Goal: Information Seeking & Learning: Check status

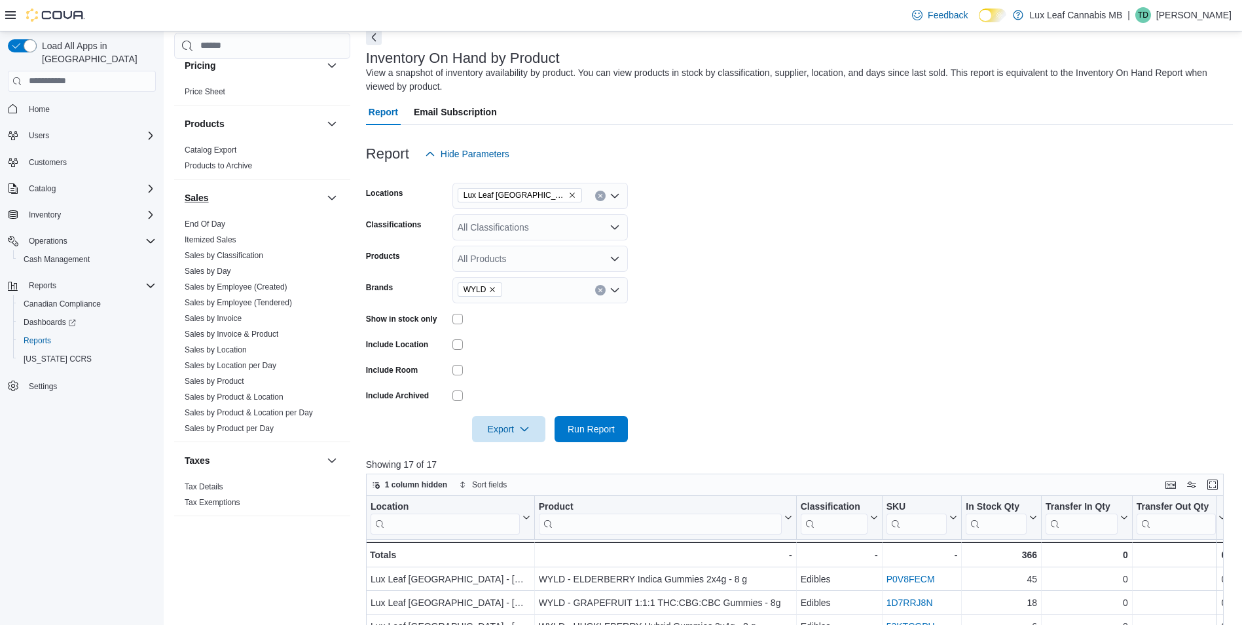
scroll to position [731, 0]
drag, startPoint x: 244, startPoint y: 339, endPoint x: 202, endPoint y: 331, distance: 42.0
click at [33, 104] on span "Home" at bounding box center [39, 109] width 21 height 10
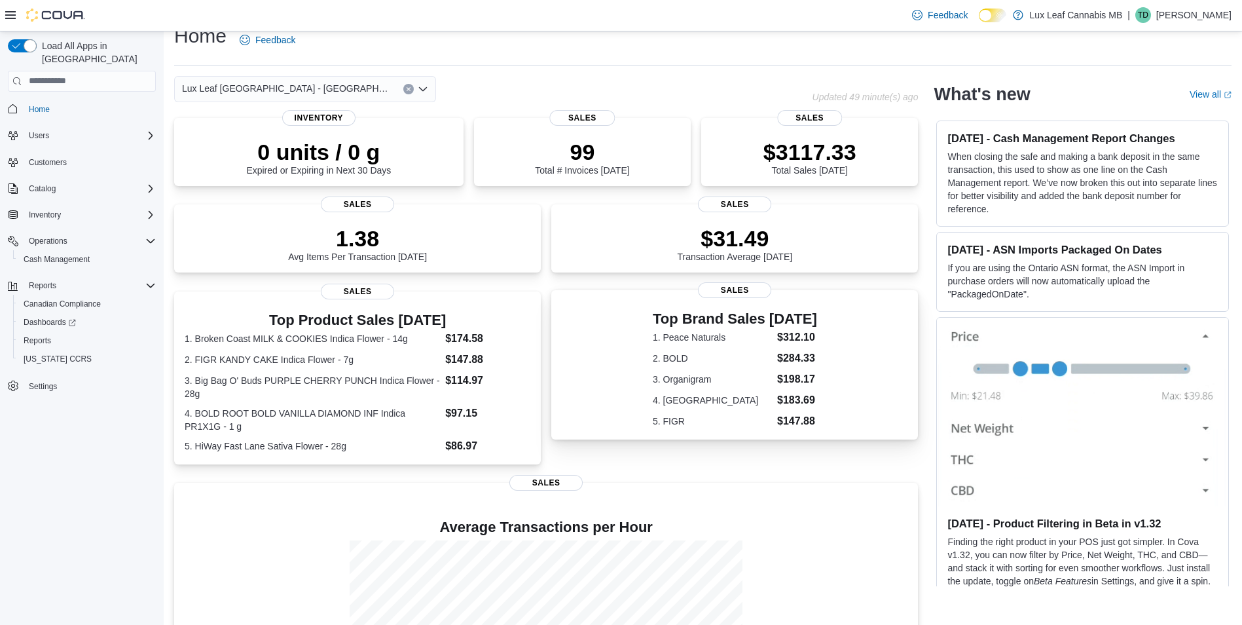
scroll to position [155, 0]
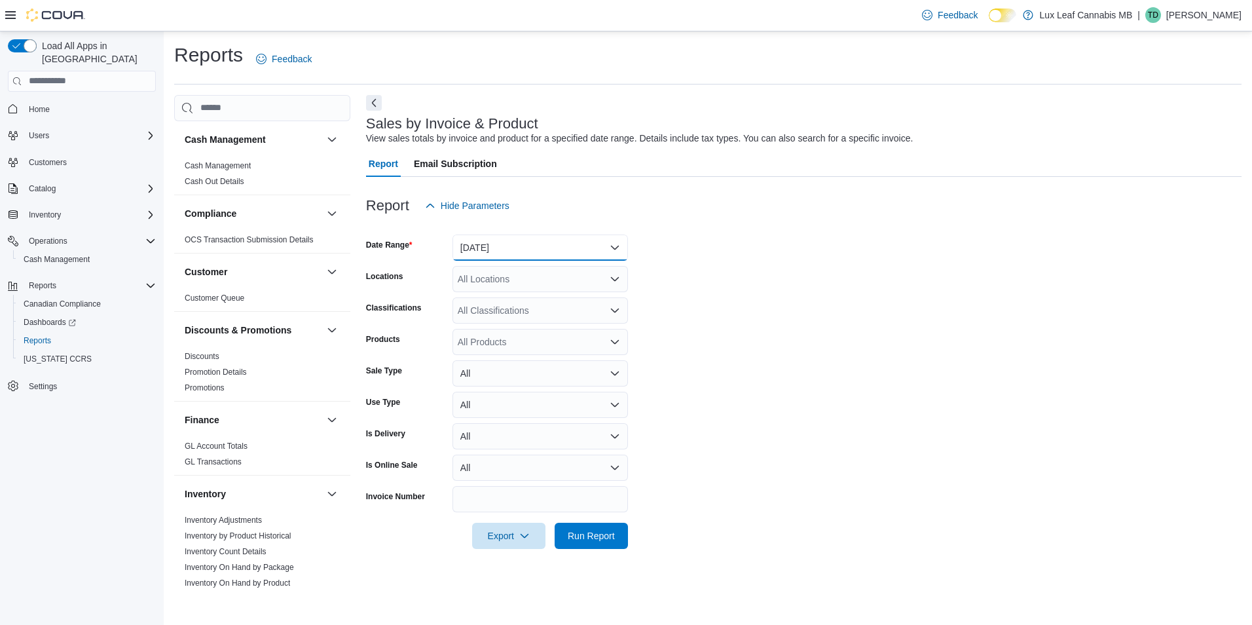
click at [538, 236] on button "Yesterday" at bounding box center [539, 247] width 175 height 26
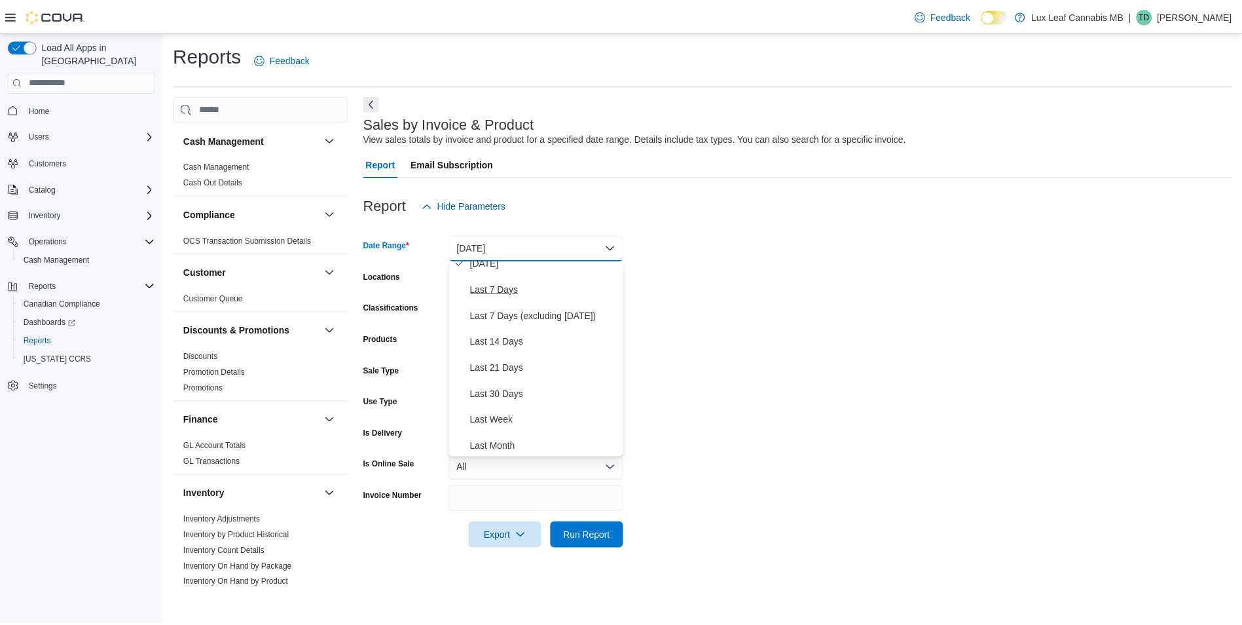
scroll to position [196, 0]
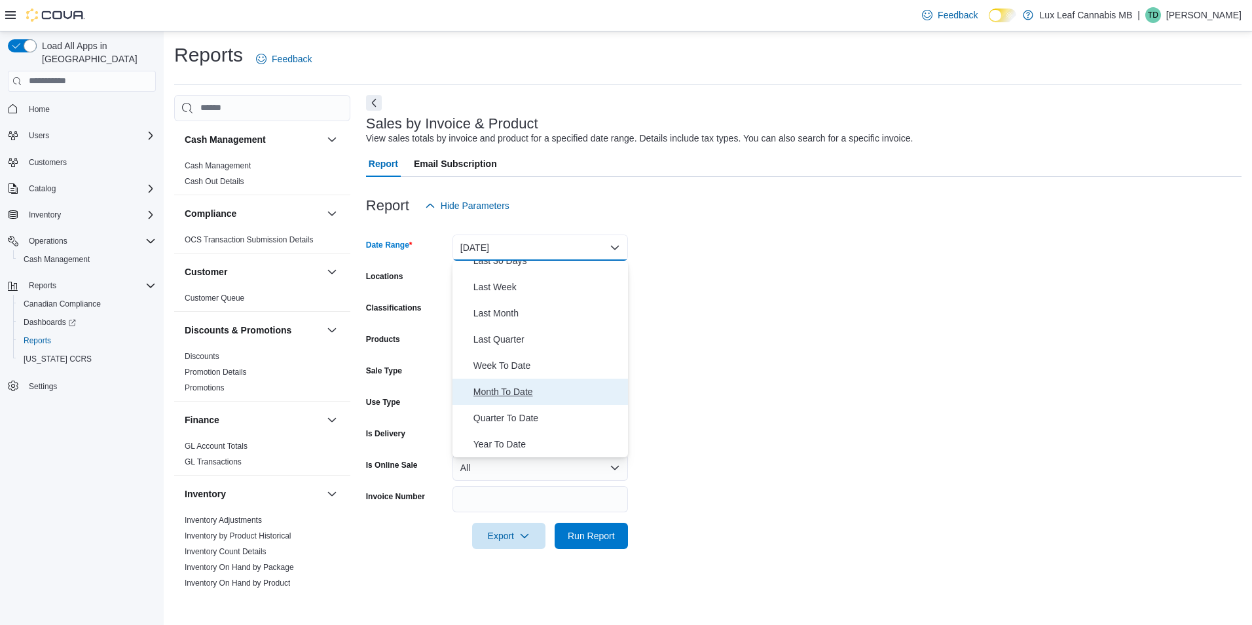
click at [542, 381] on button "Month To Date" at bounding box center [539, 391] width 175 height 26
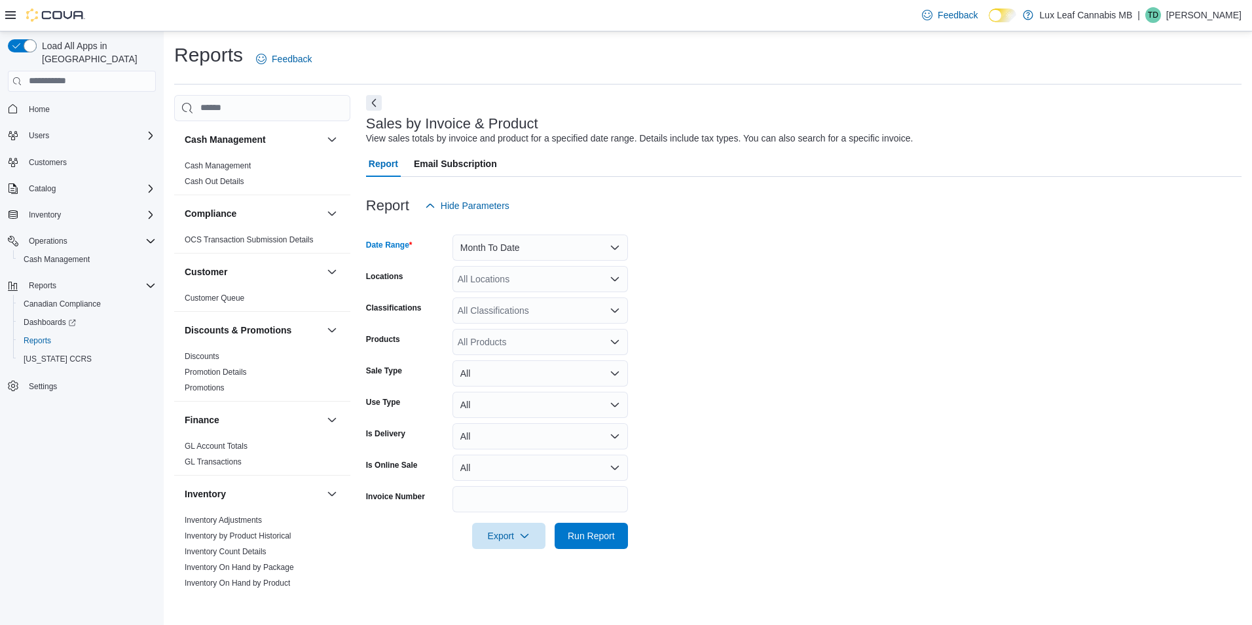
click at [545, 280] on div "All Locations" at bounding box center [539, 279] width 175 height 26
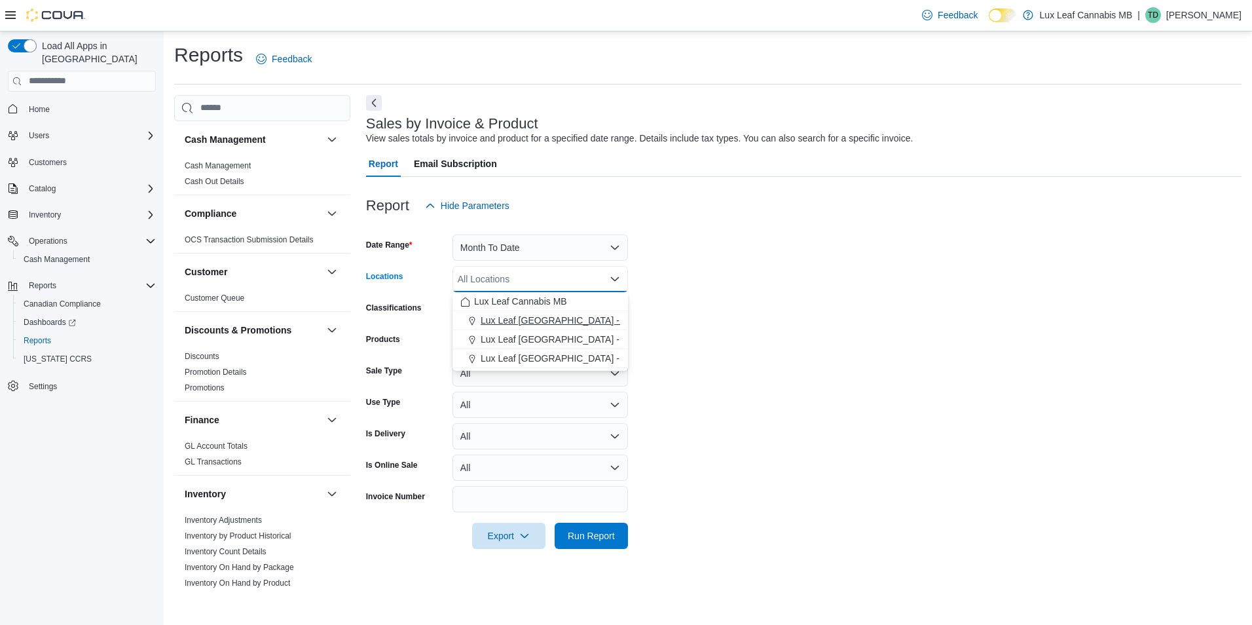
click at [570, 322] on span "Lux Leaf Winnipeg - Bridgewater" at bounding box center [599, 320] width 237 height 13
click at [811, 308] on form "Date Range Month To Date Locations Lux Leaf Winnipeg - Bridgewater Combo box. S…" at bounding box center [804, 384] width 876 height 330
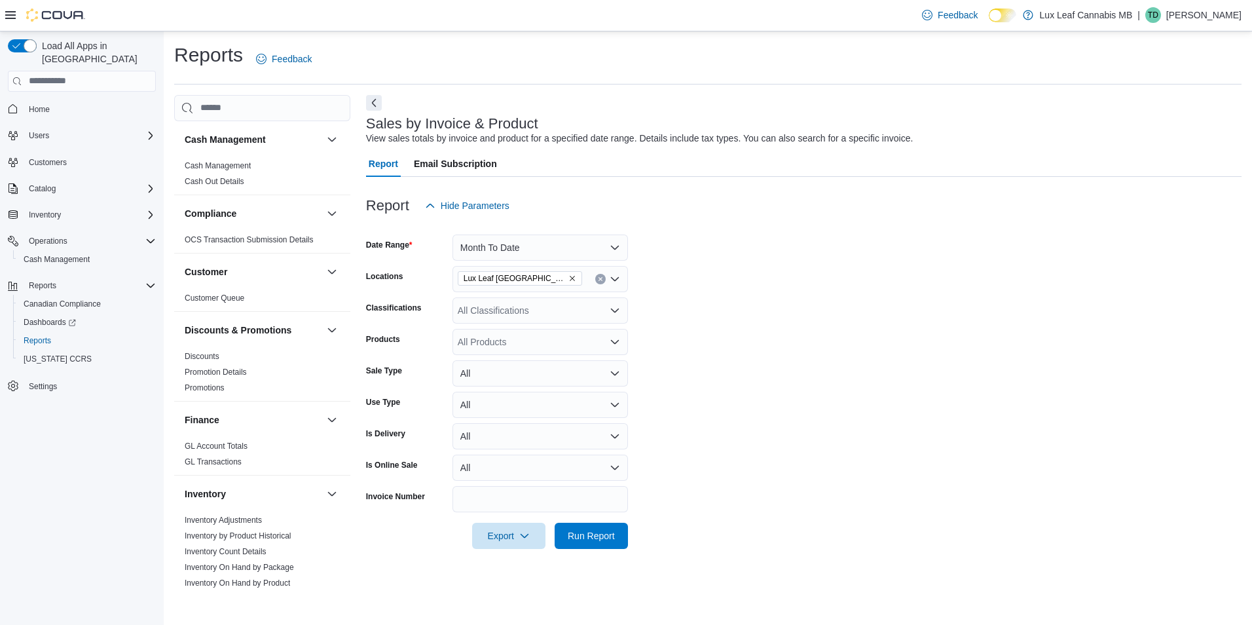
drag, startPoint x: 499, startPoint y: 341, endPoint x: 511, endPoint y: 341, distance: 12.5
click at [500, 341] on div "All Products" at bounding box center [539, 342] width 175 height 26
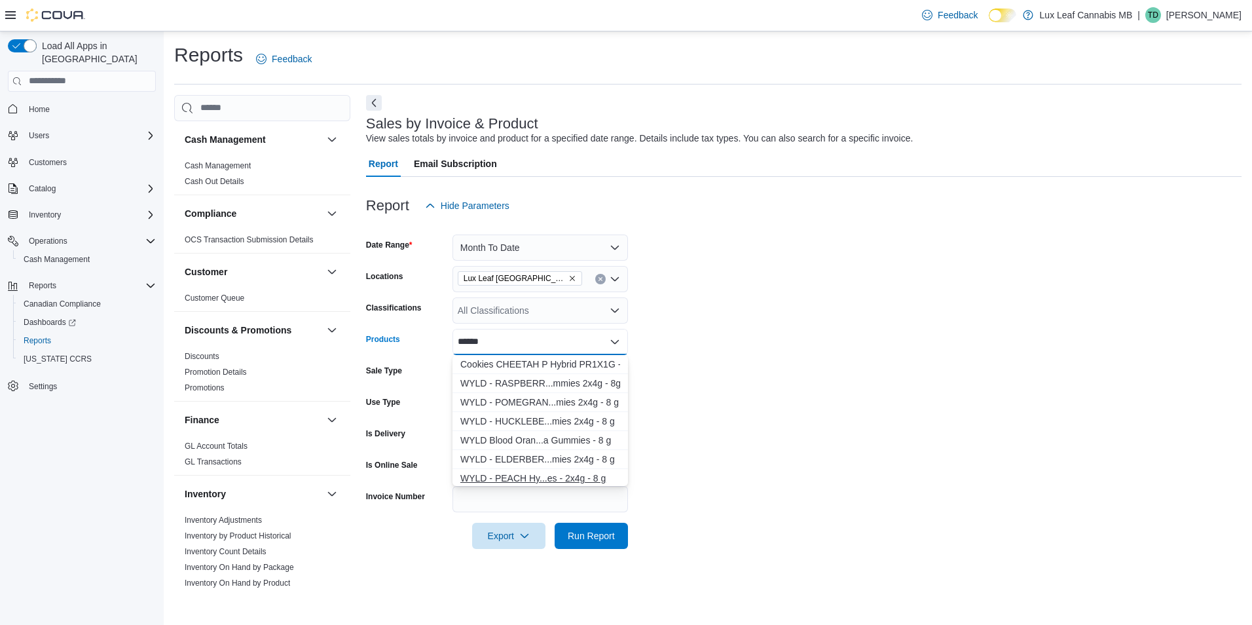
type input "******"
click at [551, 475] on div "WYLD - PEACH Hy...es - 2x4g - 8 g" at bounding box center [540, 477] width 160 height 13
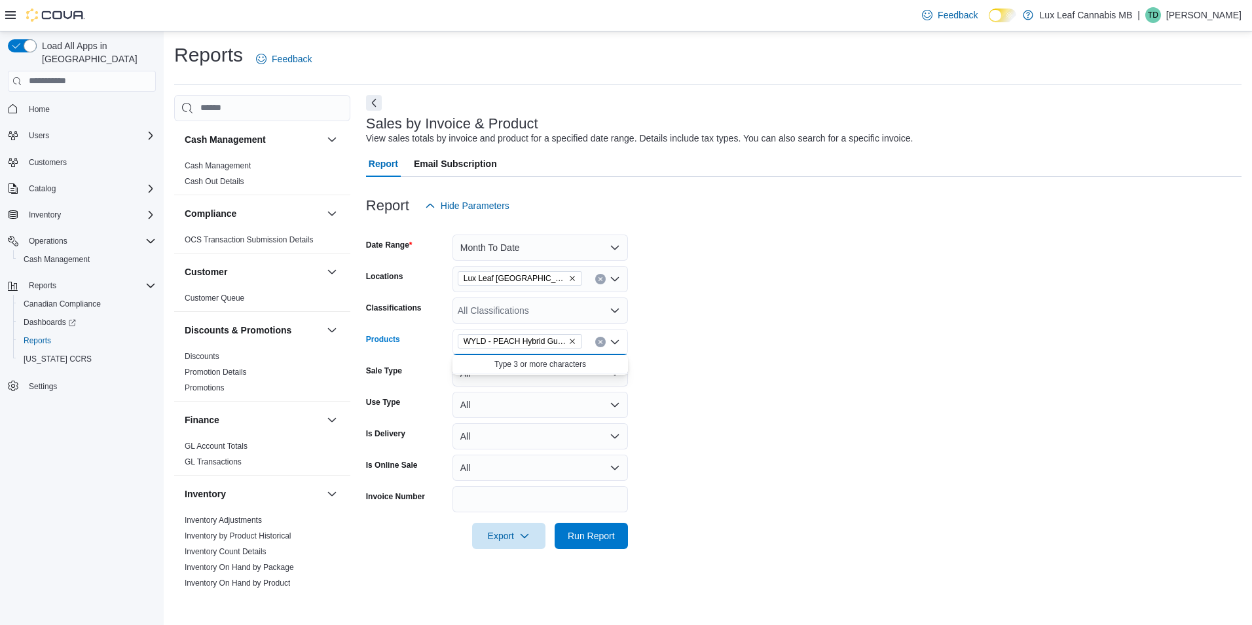
click at [708, 450] on form "Date Range Month To Date Locations Lux Leaf Winnipeg - Bridgewater Classificati…" at bounding box center [804, 384] width 876 height 330
click at [602, 537] on span "Run Report" at bounding box center [591, 534] width 47 height 13
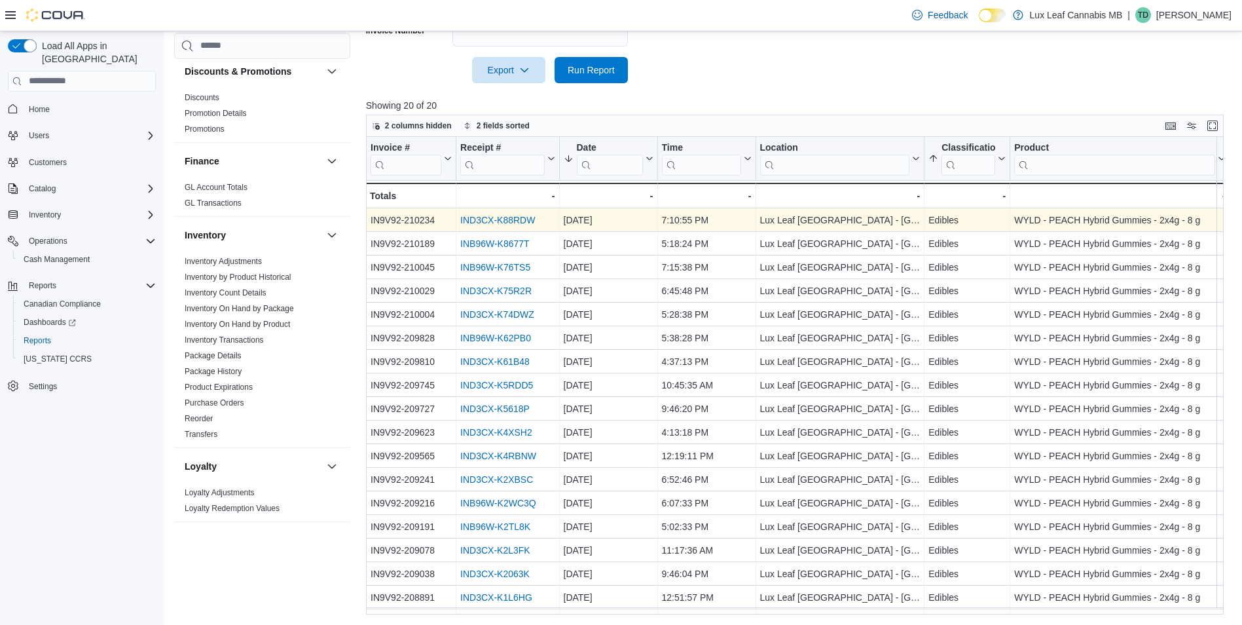
click at [487, 224] on link "IND3CX-K88RDW" at bounding box center [497, 220] width 75 height 10
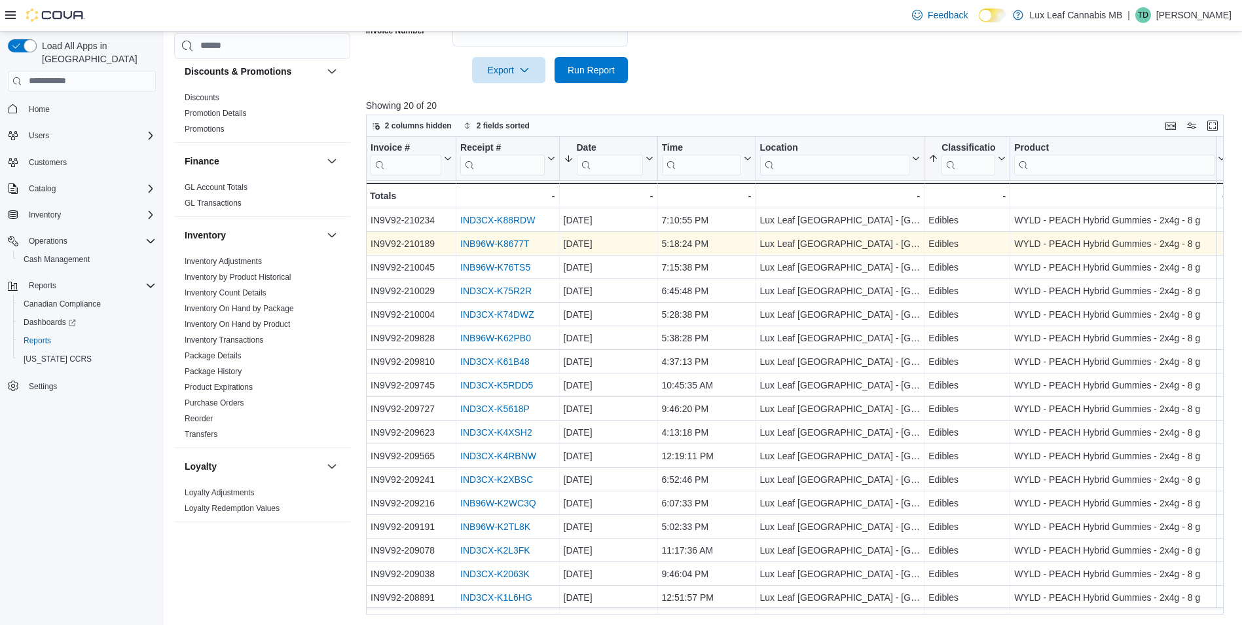
click at [500, 248] on link "INB96W-K8677T" at bounding box center [494, 243] width 69 height 10
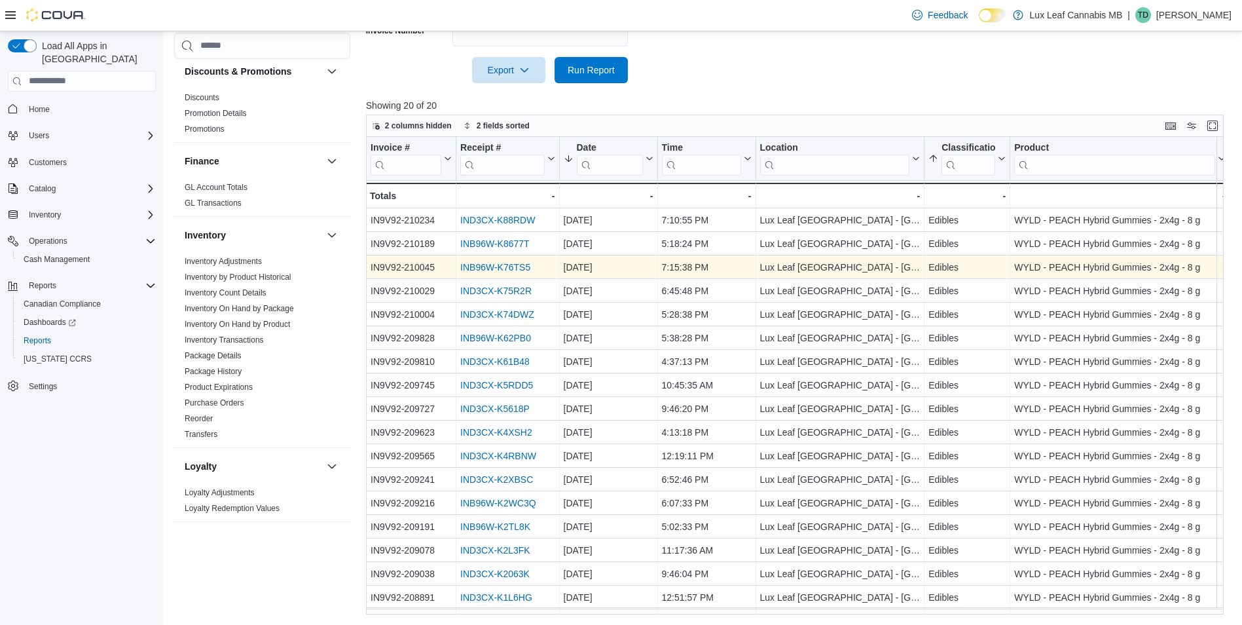
click at [475, 267] on link "INB96W-K76TS5" at bounding box center [495, 267] width 70 height 10
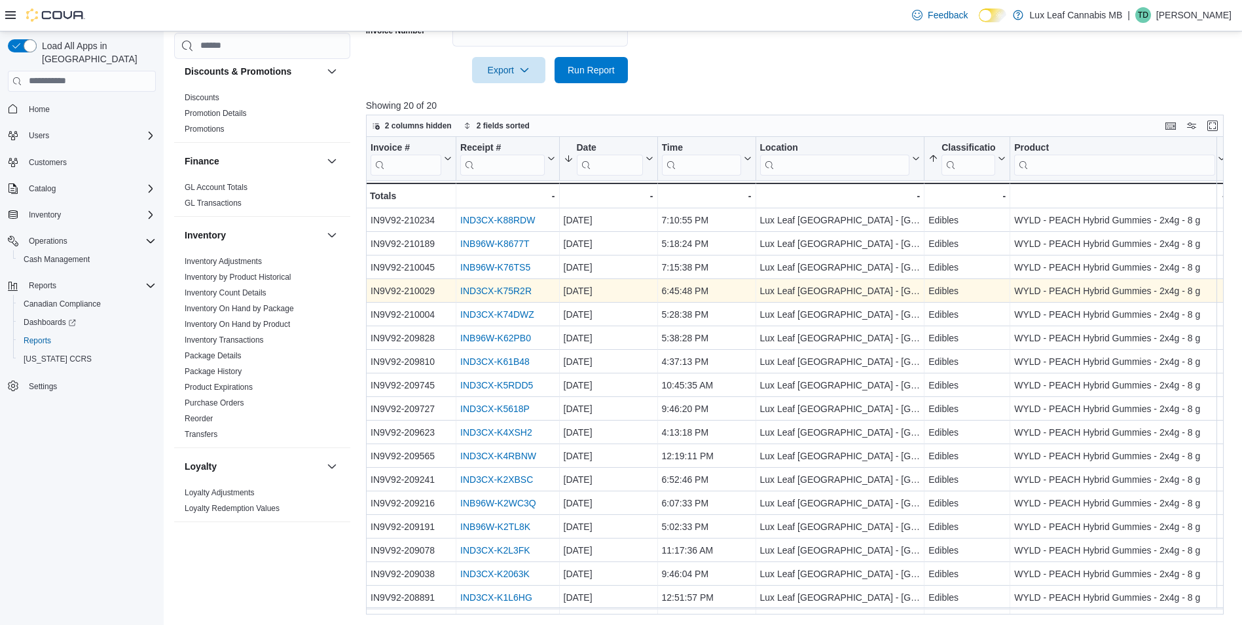
click at [485, 290] on link "IND3CX-K75R2R" at bounding box center [495, 291] width 71 height 10
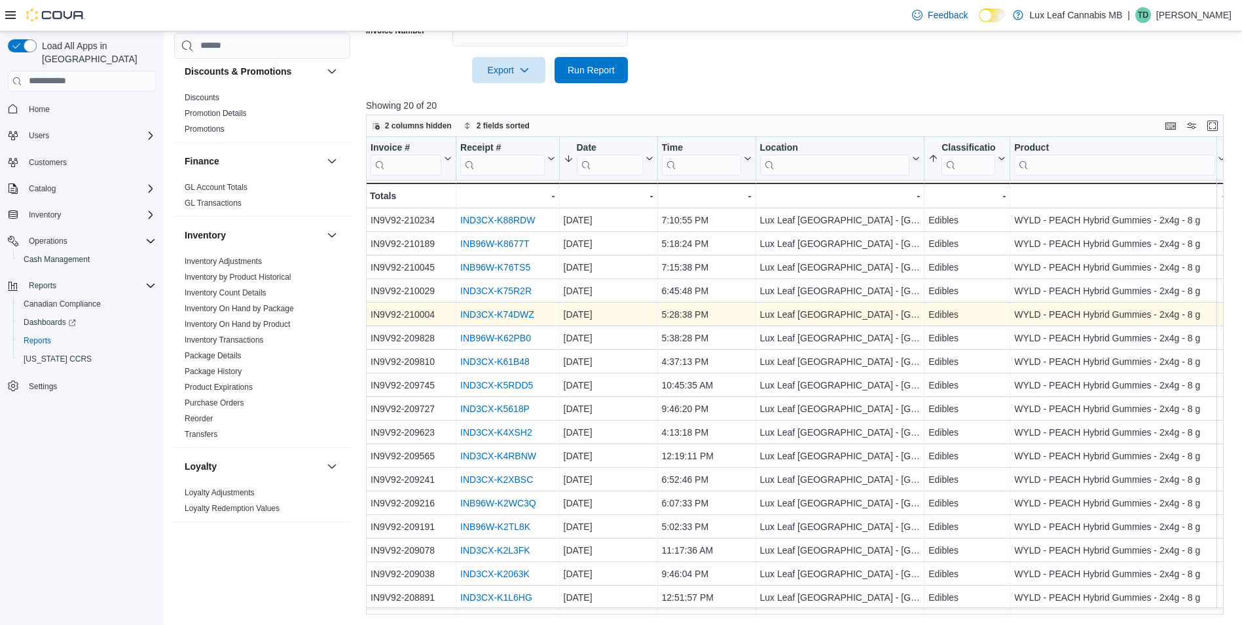
click at [497, 311] on link "IND3CX-K74DWZ" at bounding box center [497, 314] width 74 height 10
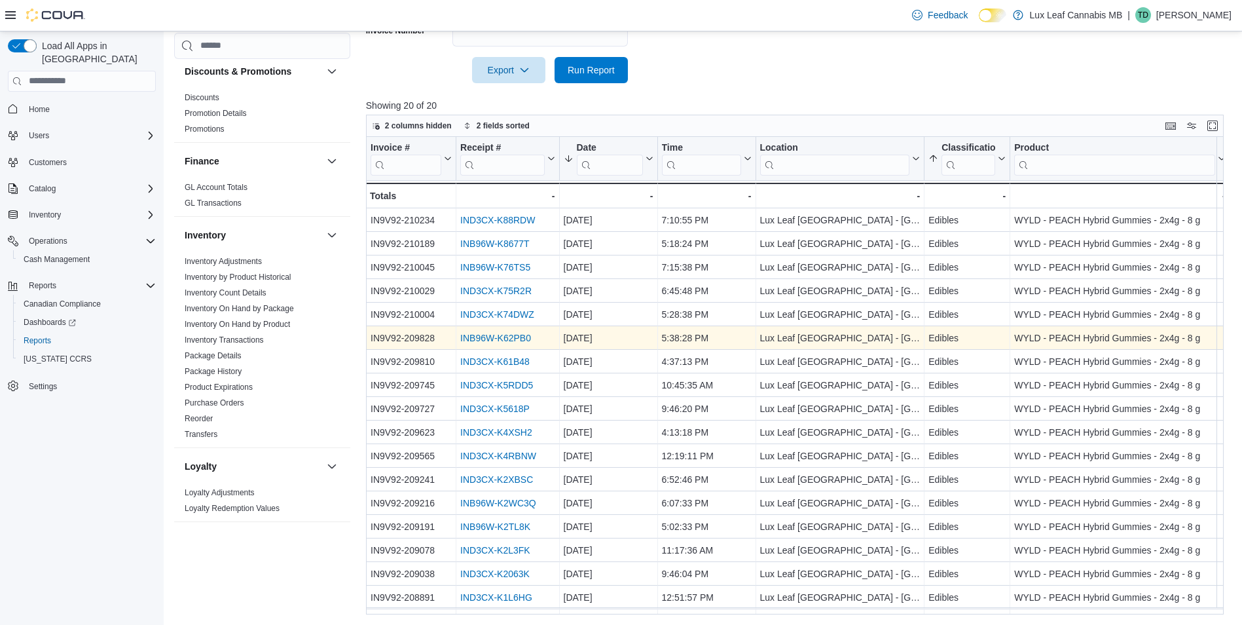
click at [464, 341] on link "INB96W-K62PB0" at bounding box center [495, 338] width 71 height 10
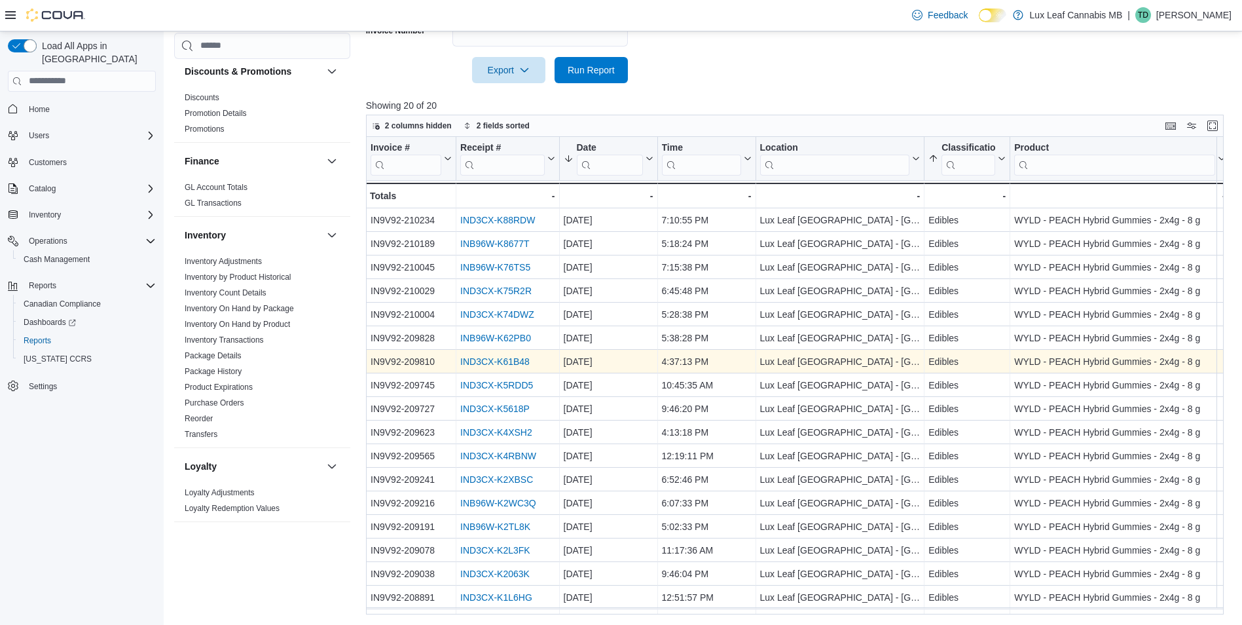
click at [470, 361] on link "IND3CX-K61B48" at bounding box center [494, 361] width 69 height 10
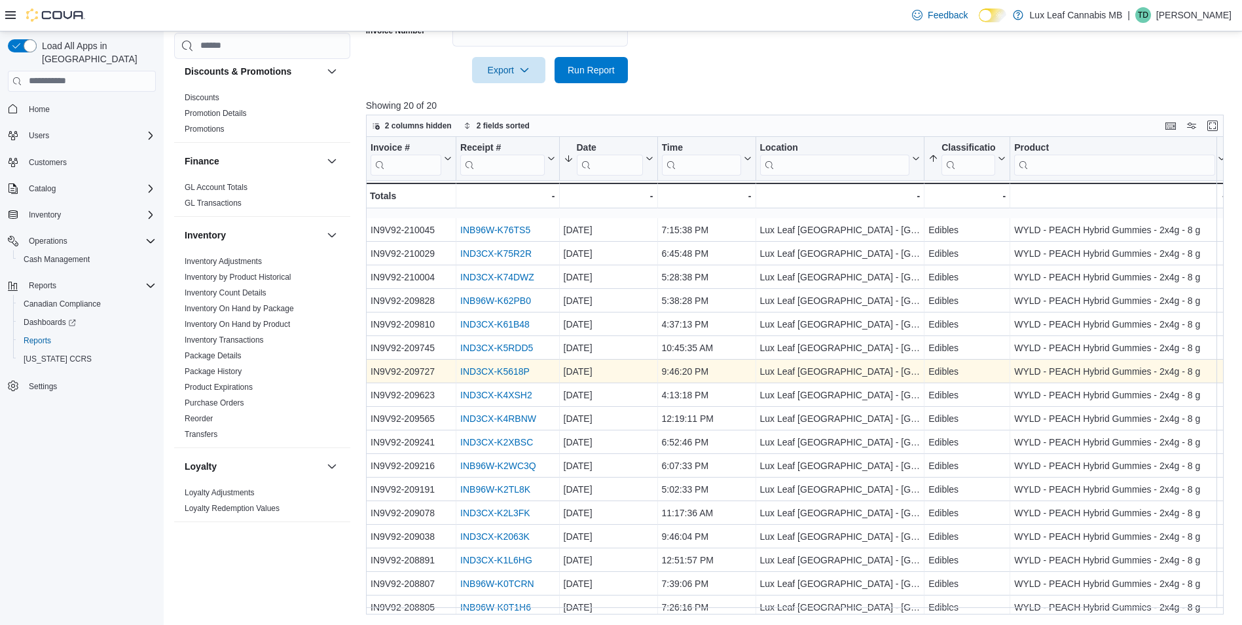
scroll to position [72, 0]
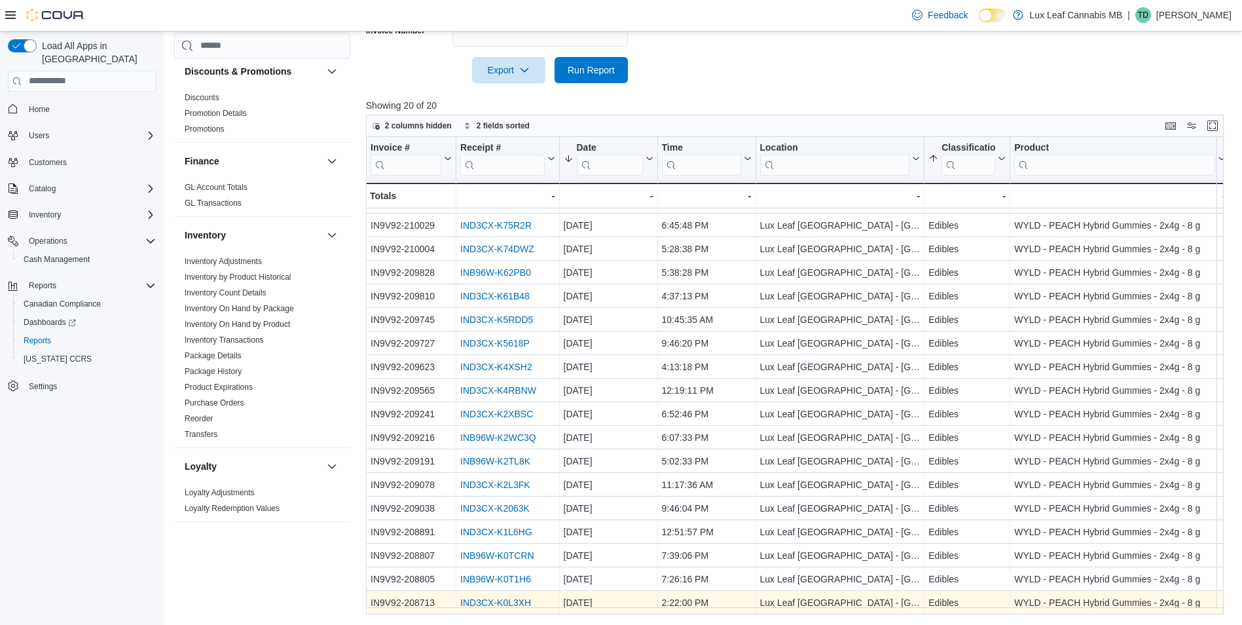
click at [498, 597] on link "IND3CX-K0L3XH" at bounding box center [495, 602] width 71 height 10
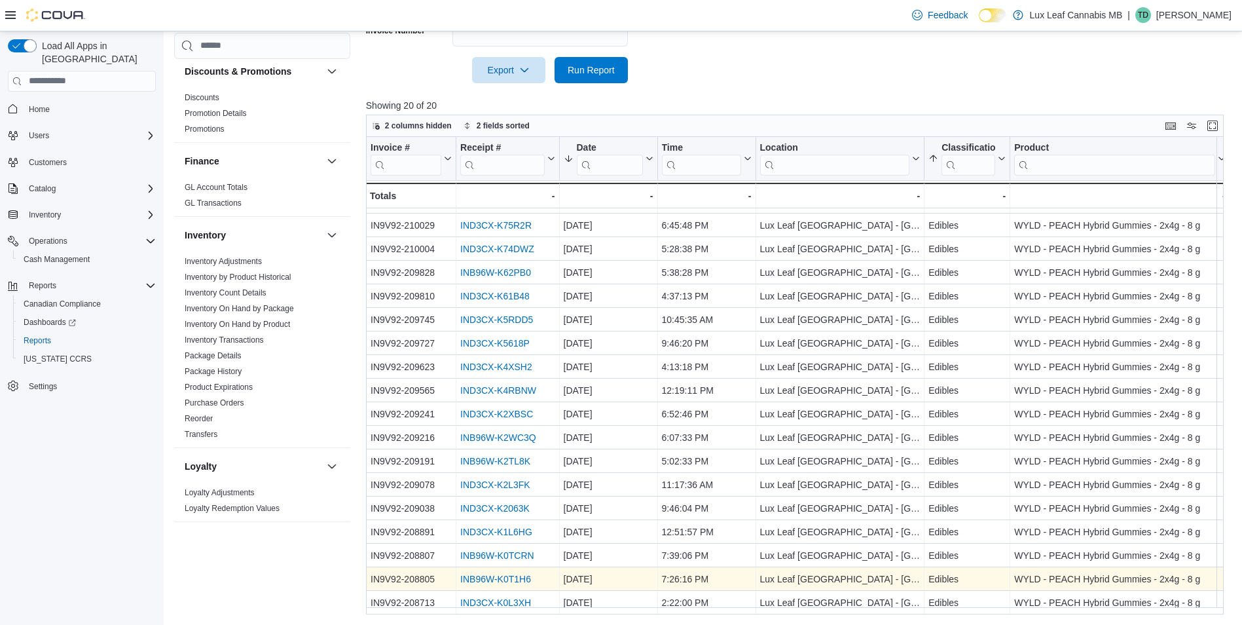
drag, startPoint x: 488, startPoint y: 578, endPoint x: 489, endPoint y: 572, distance: 6.7
click at [488, 578] on div "INB96W-K0T1H6" at bounding box center [507, 579] width 94 height 16
click at [479, 574] on link "INB96W-K0T1H6" at bounding box center [495, 579] width 71 height 10
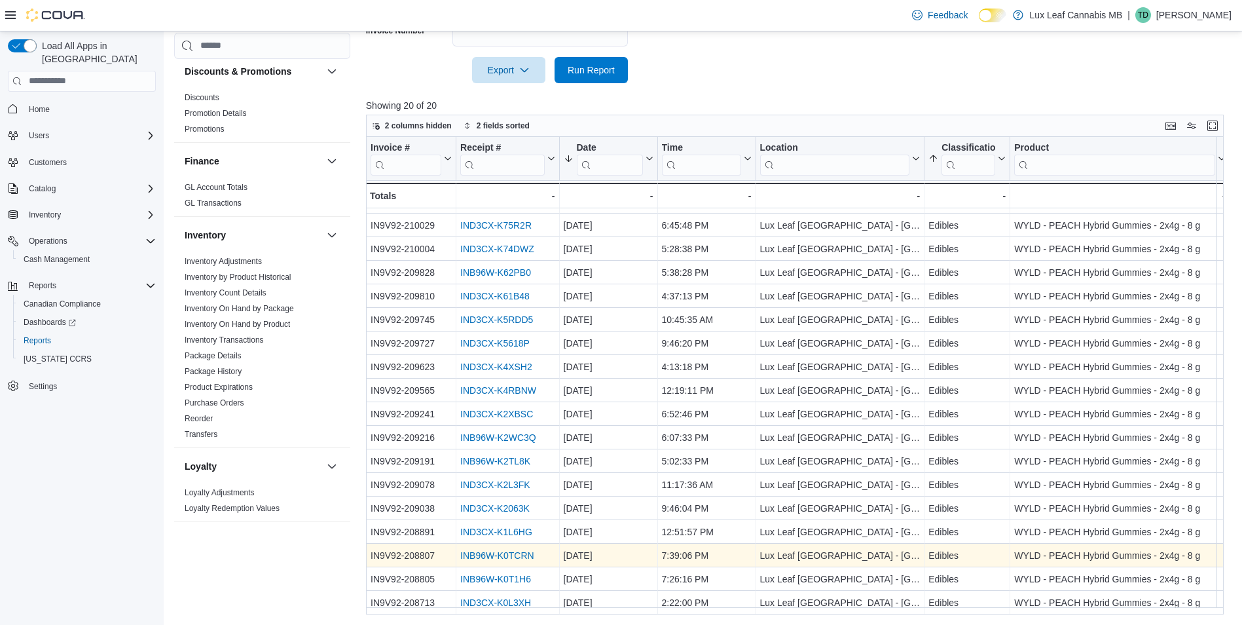
click at [497, 553] on link "INB96W-K0TCRN" at bounding box center [497, 555] width 74 height 10
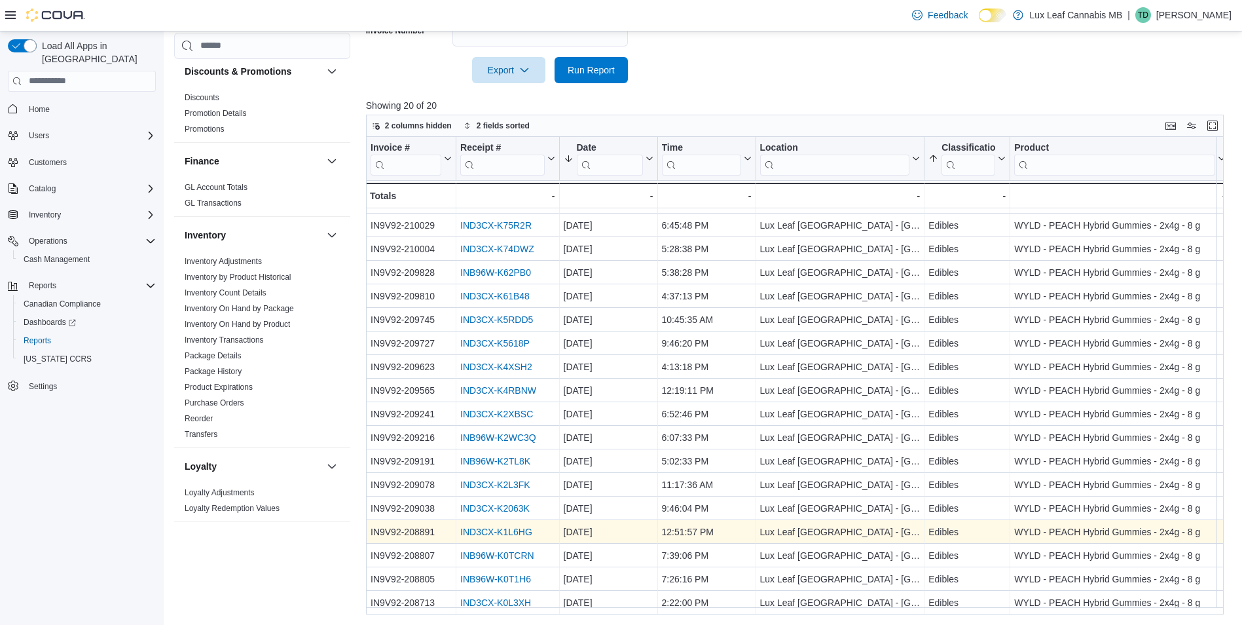
click at [498, 527] on link "IND3CX-K1L6HG" at bounding box center [496, 531] width 72 height 10
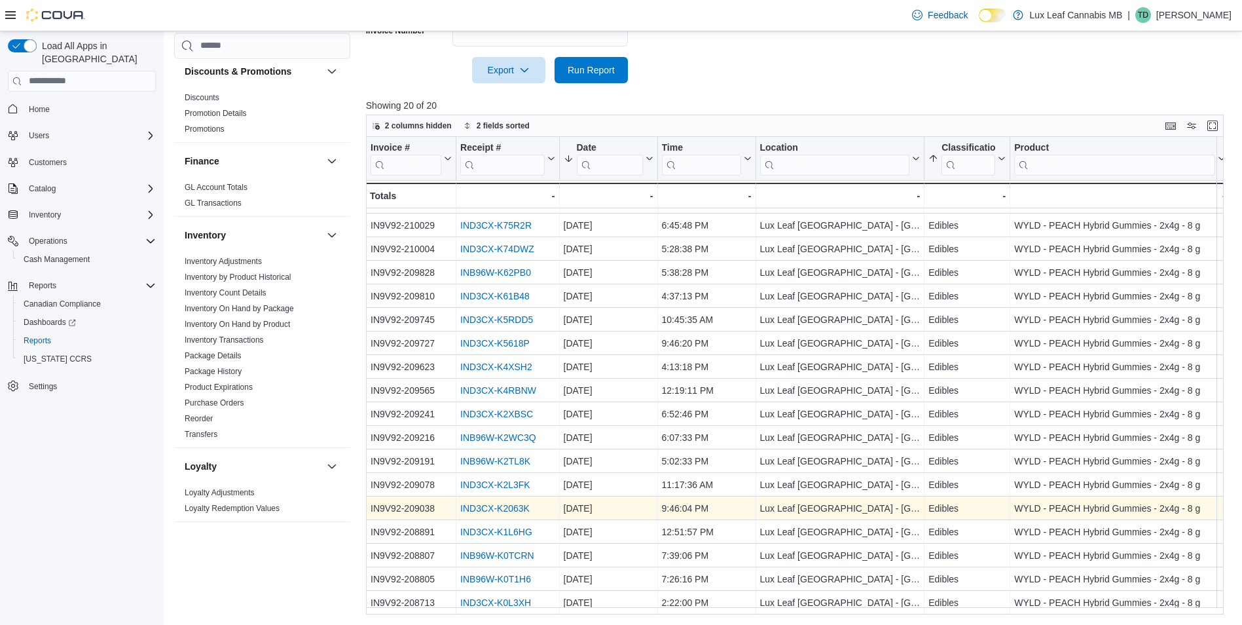
click at [486, 503] on link "IND3CX-K2063K" at bounding box center [494, 508] width 69 height 10
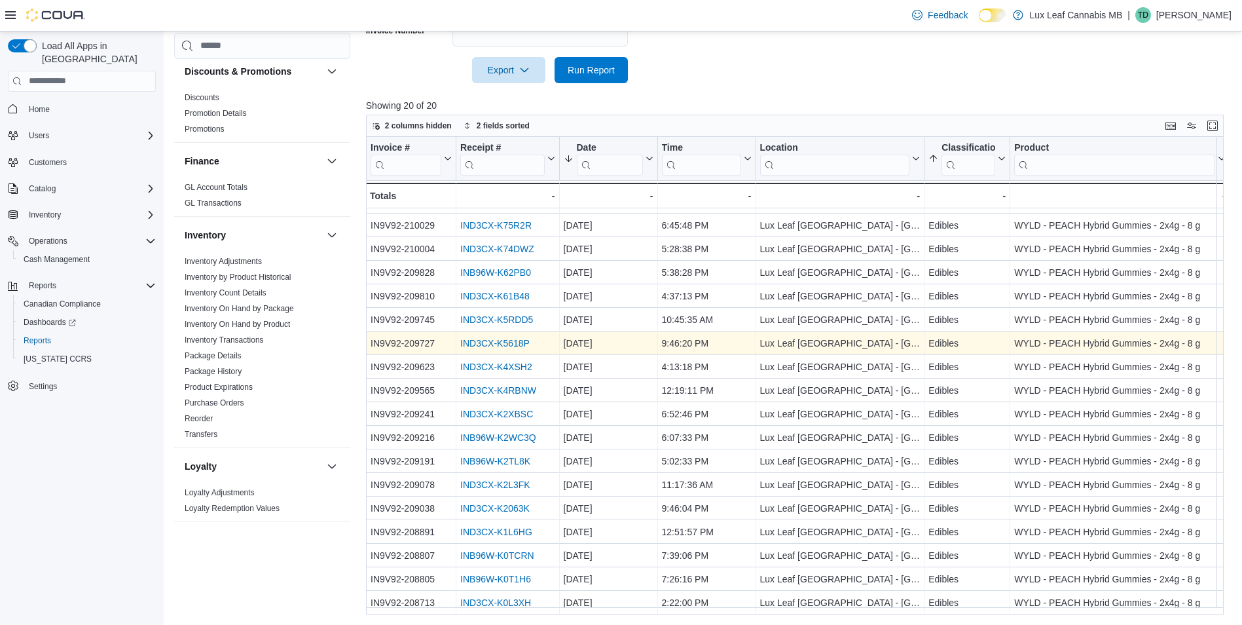
click at [503, 338] on link "IND3CX-K5618P" at bounding box center [494, 343] width 69 height 10
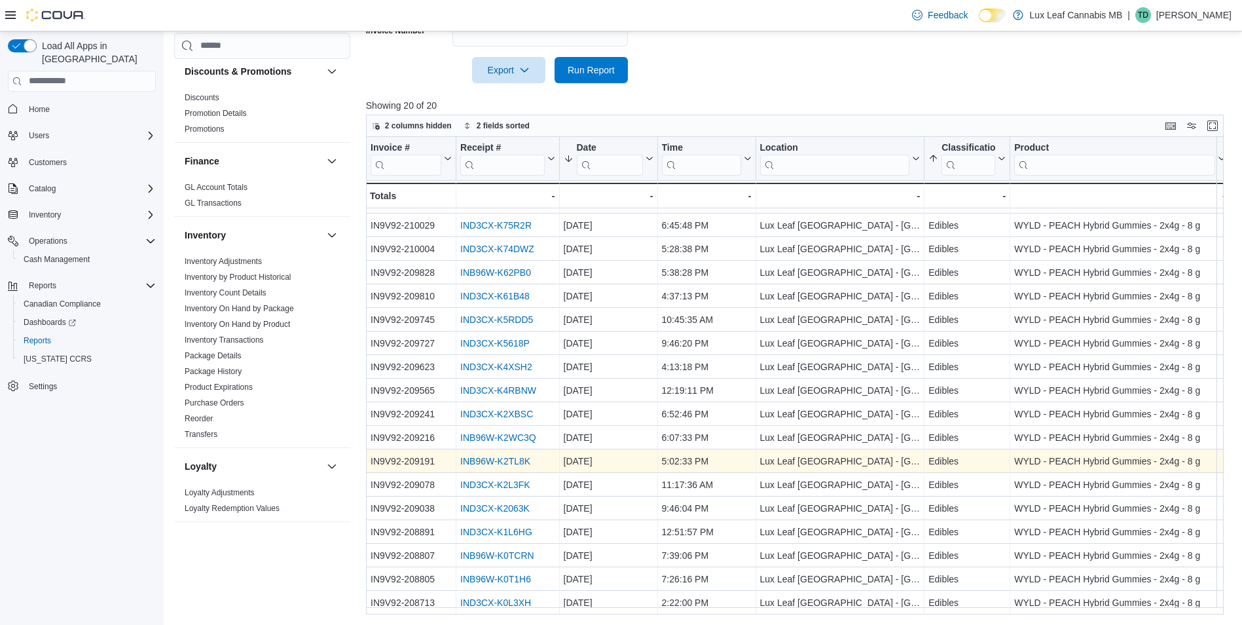
click at [499, 456] on link "INB96W-K2TL8K" at bounding box center [495, 461] width 70 height 10
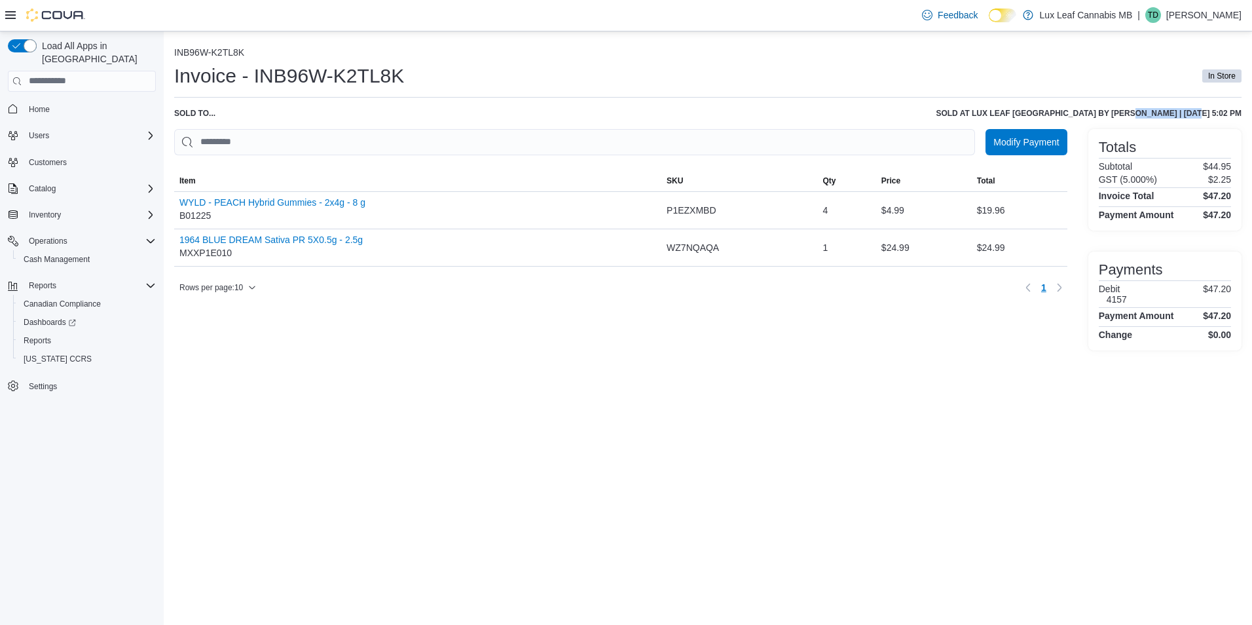
drag, startPoint x: 1064, startPoint y: 116, endPoint x: 1134, endPoint y: 113, distance: 70.1
click at [1134, 113] on h6 "Sold at Lux Leaf [GEOGRAPHIC_DATA] by [PERSON_NAME] | [DATE] 5:02 PM" at bounding box center [1089, 113] width 306 height 10
click at [646, 91] on div "Invoice - INB96W-K2TL8K In Store" at bounding box center [707, 80] width 1067 height 35
